Goal: Find specific page/section: Locate a particular part of the current website

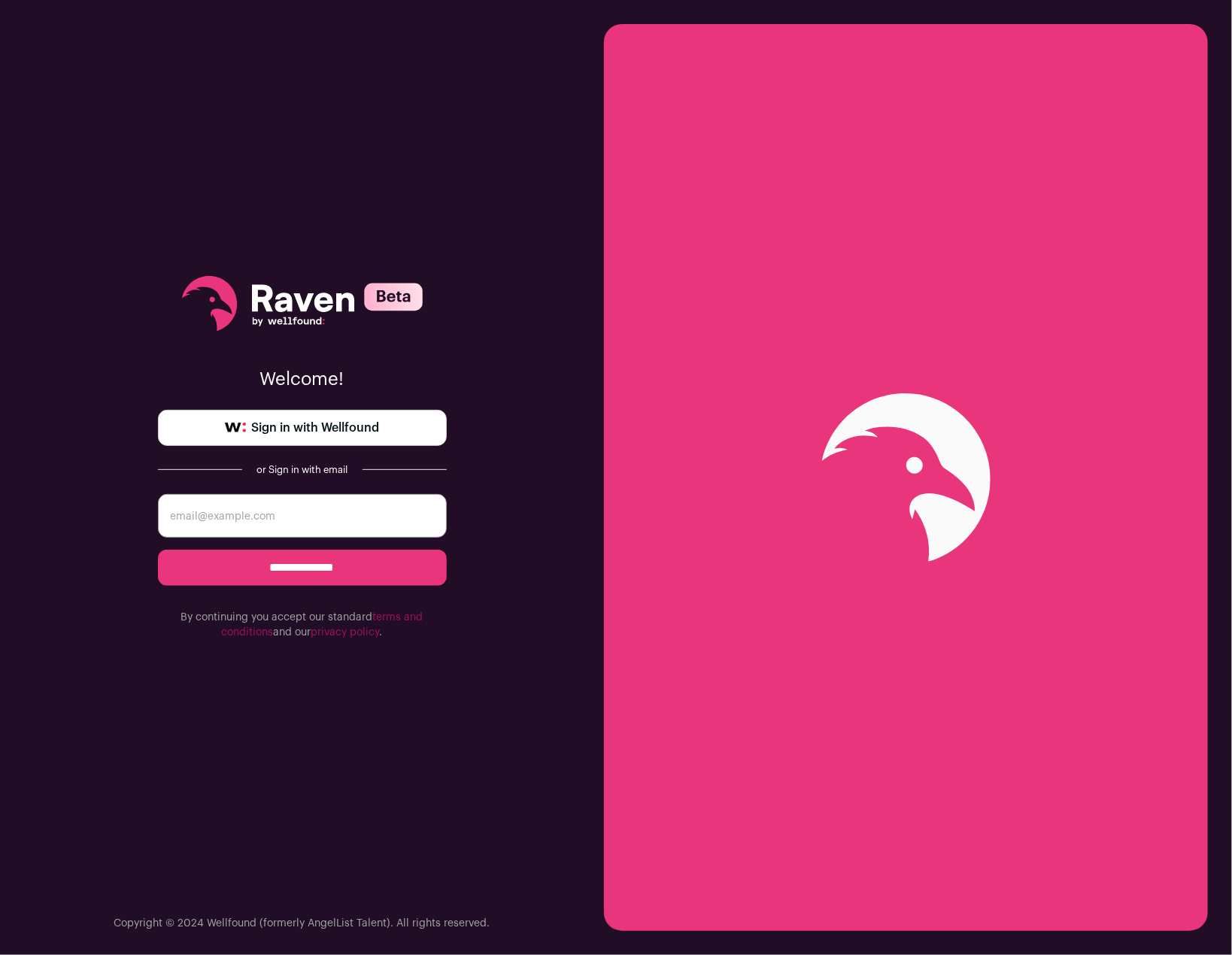
click at [286, 511] on input "email" at bounding box center [302, 515] width 289 height 44
click at [297, 440] on link "Sign in with Wellfound" at bounding box center [302, 428] width 289 height 36
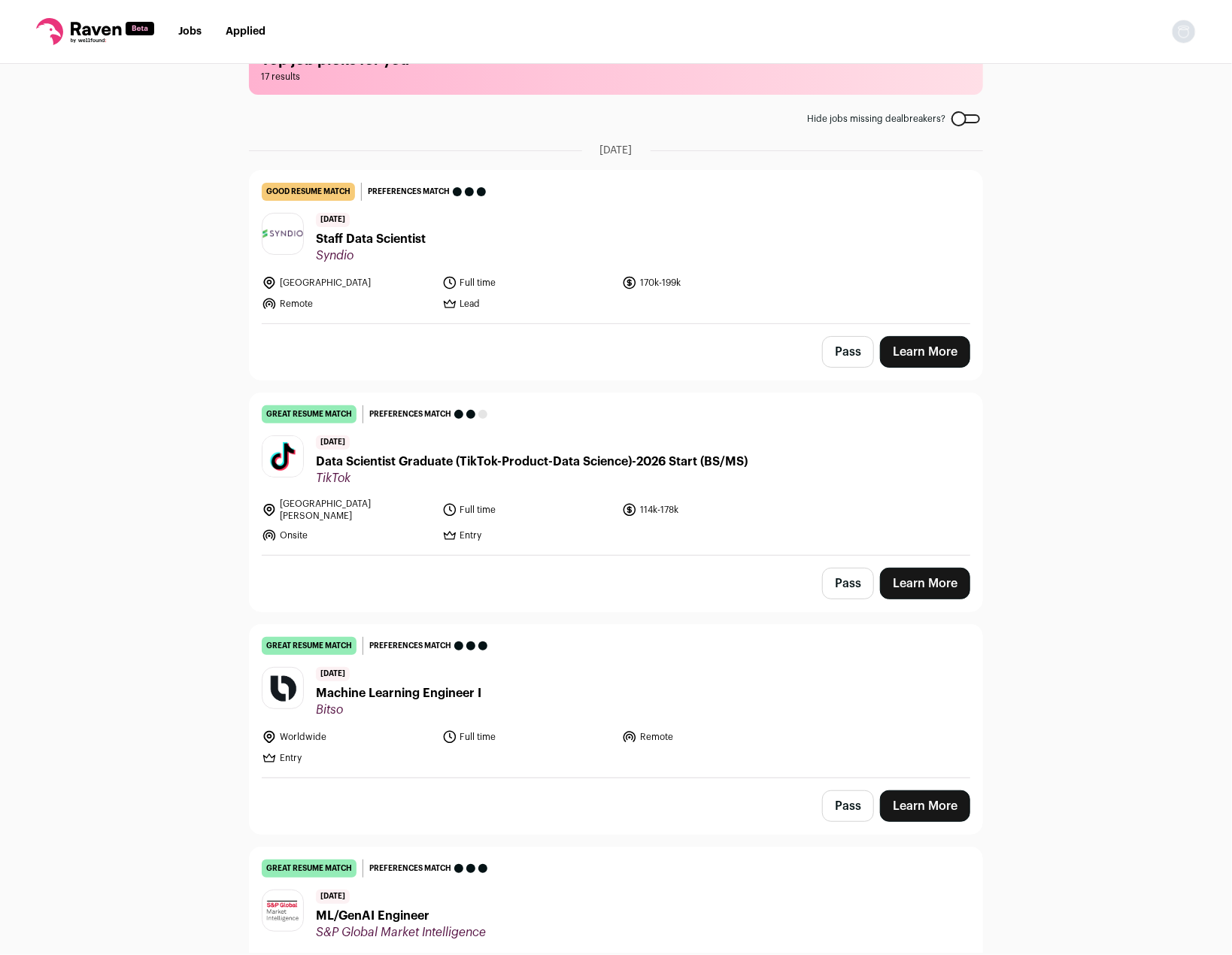
scroll to position [148, 0]
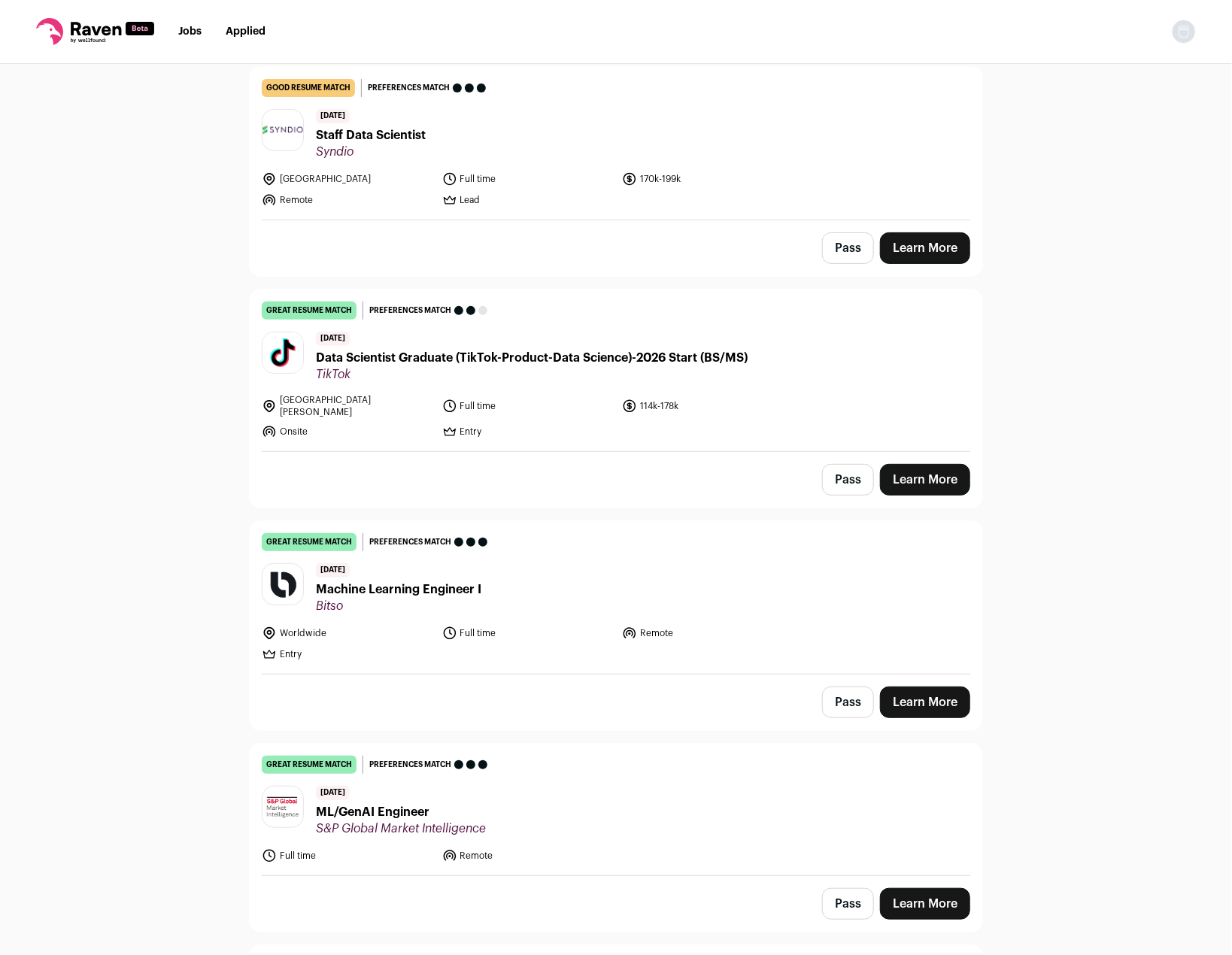
click at [398, 584] on span "Machine Learning Engineer I" at bounding box center [398, 590] width 166 height 18
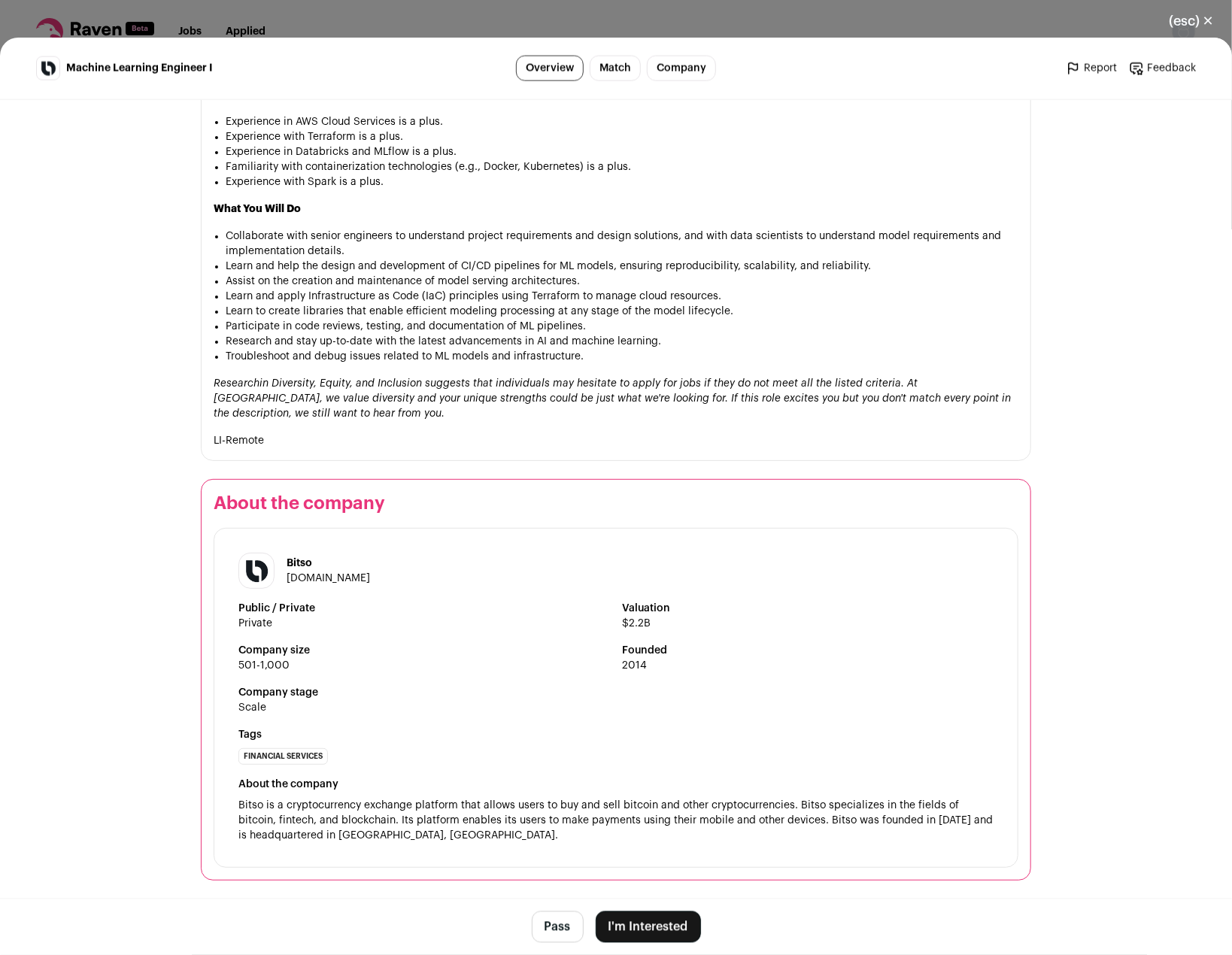
scroll to position [1223, 0]
